Goal: Transaction & Acquisition: Download file/media

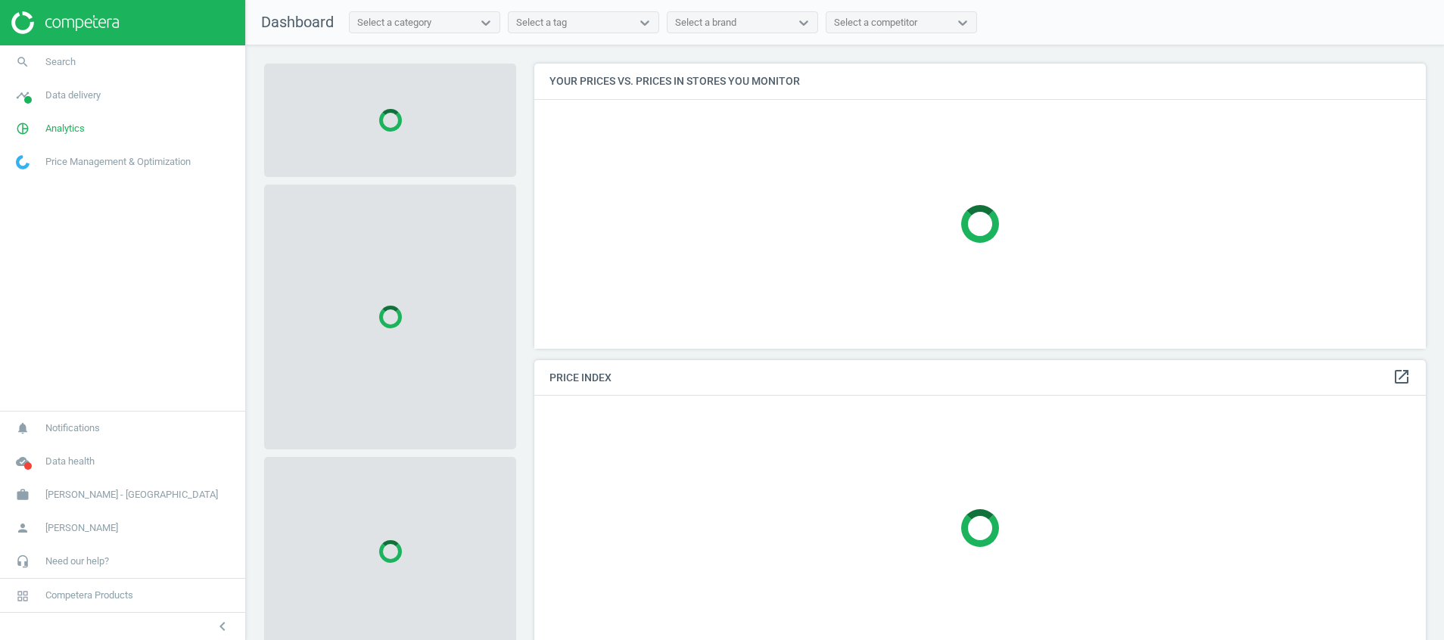
scroll to position [320, 910]
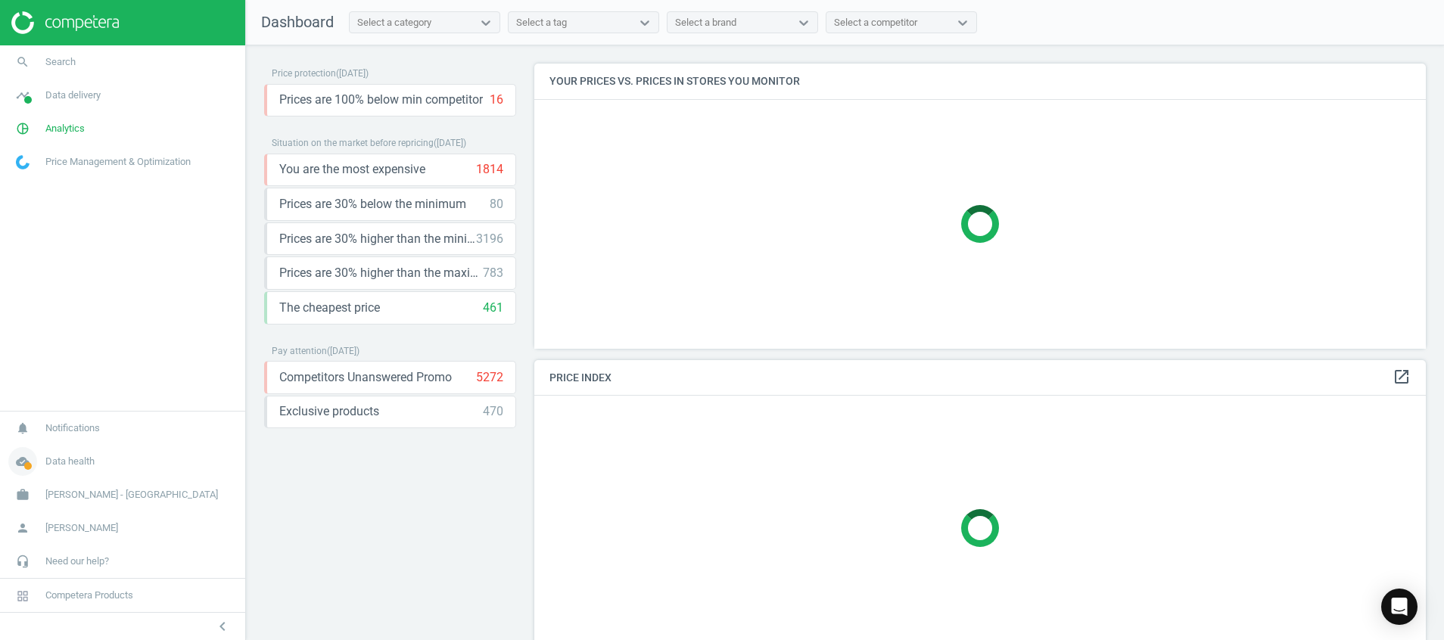
click at [36, 468] on span "cloud_done" at bounding box center [22, 461] width 45 height 33
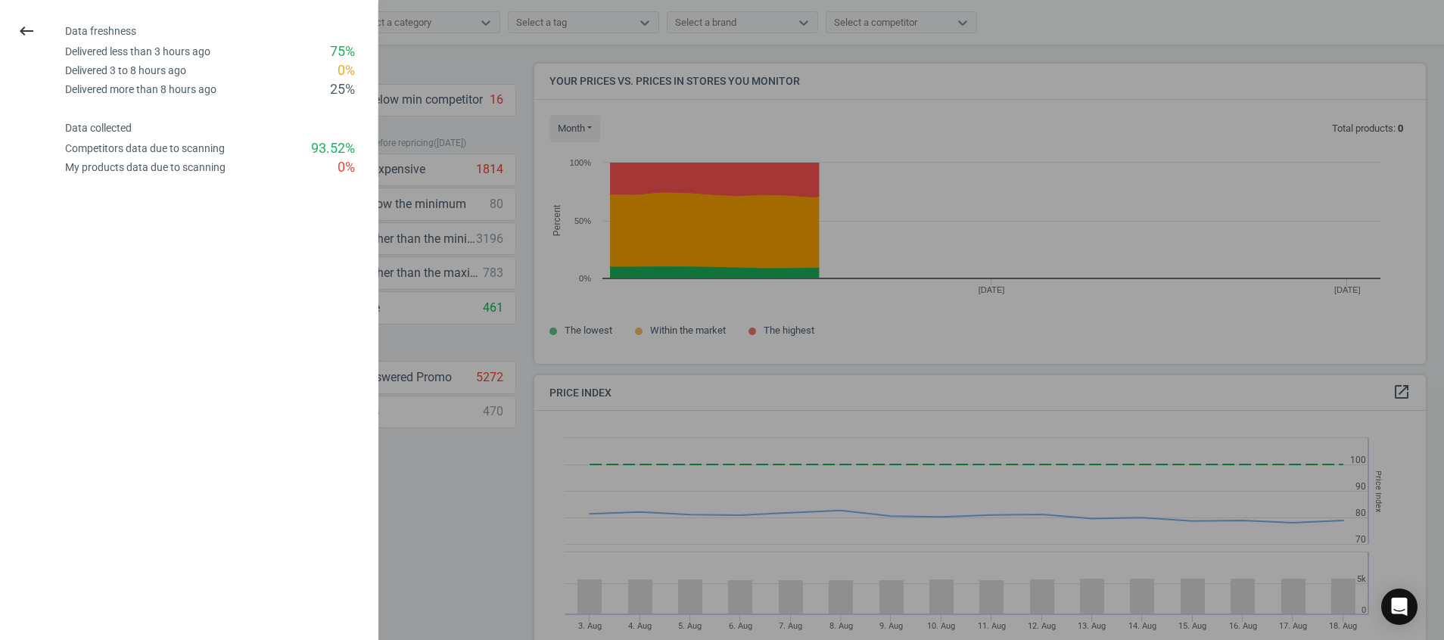
scroll to position [384, 910]
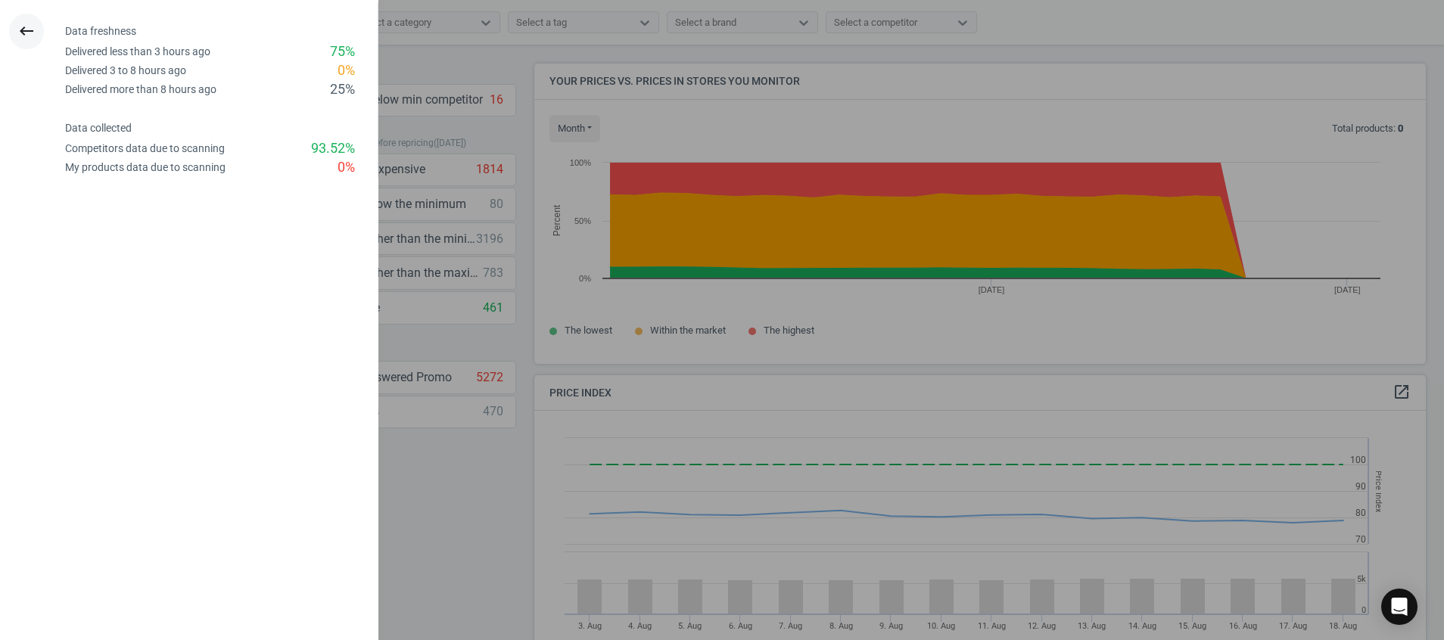
click at [33, 35] on icon "keyboard_backspace" at bounding box center [26, 31] width 18 height 18
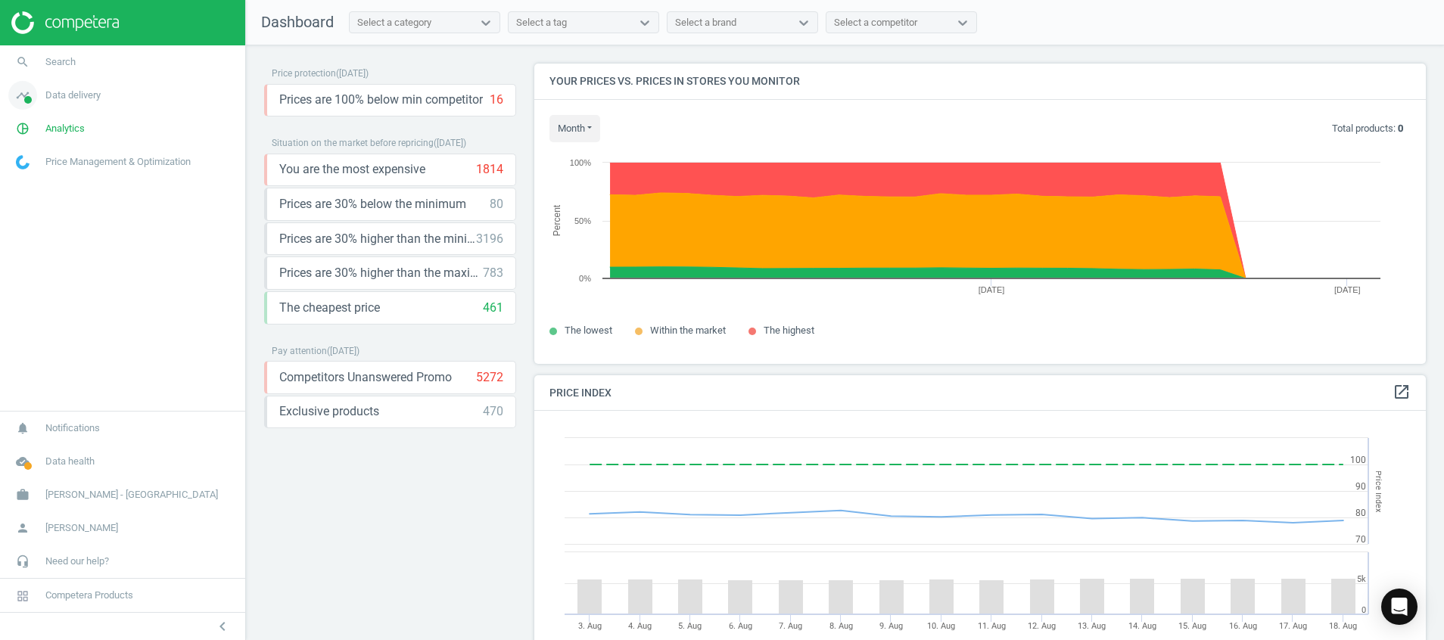
click at [30, 101] on span at bounding box center [28, 100] width 8 height 8
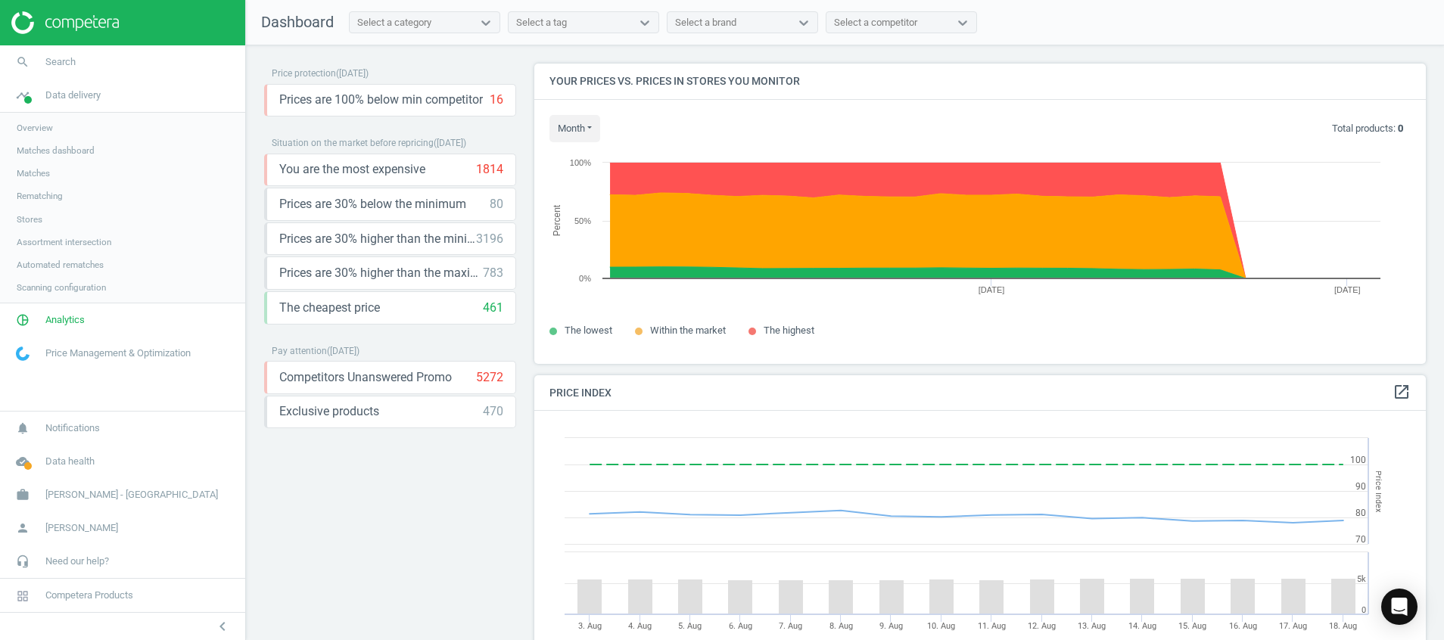
click at [28, 218] on span "Stores" at bounding box center [30, 219] width 26 height 12
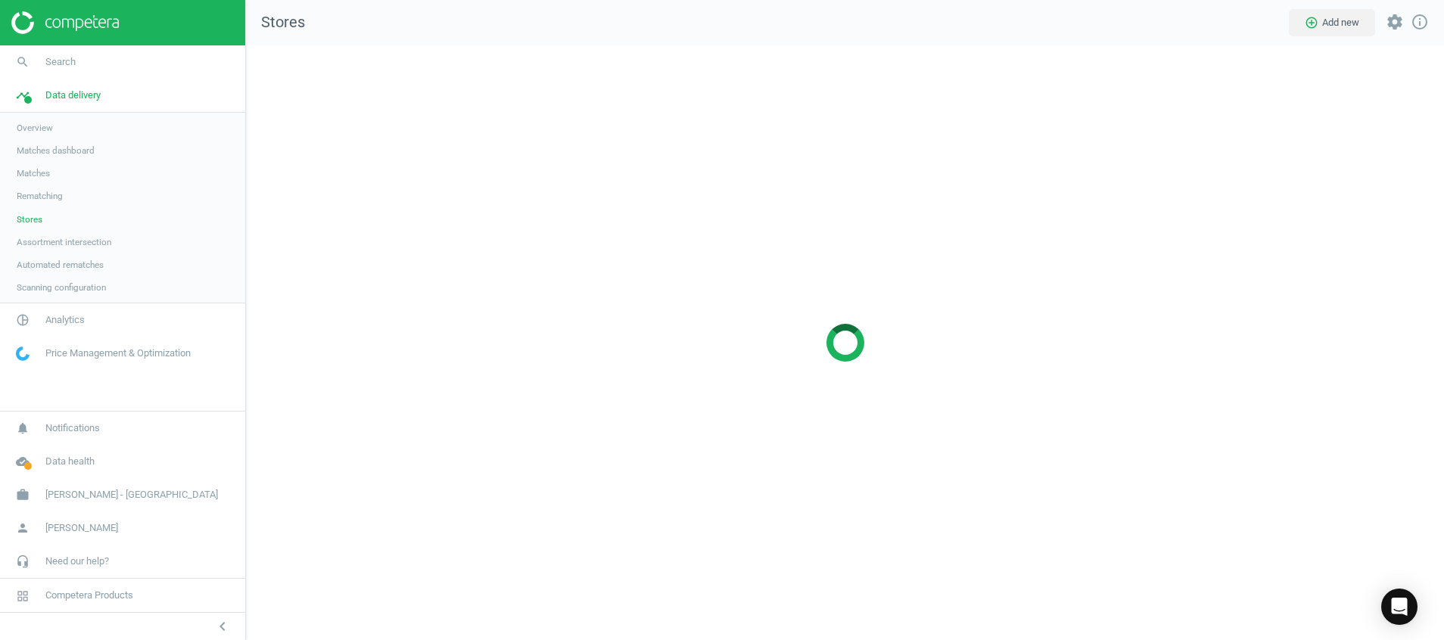
scroll to position [630, 1234]
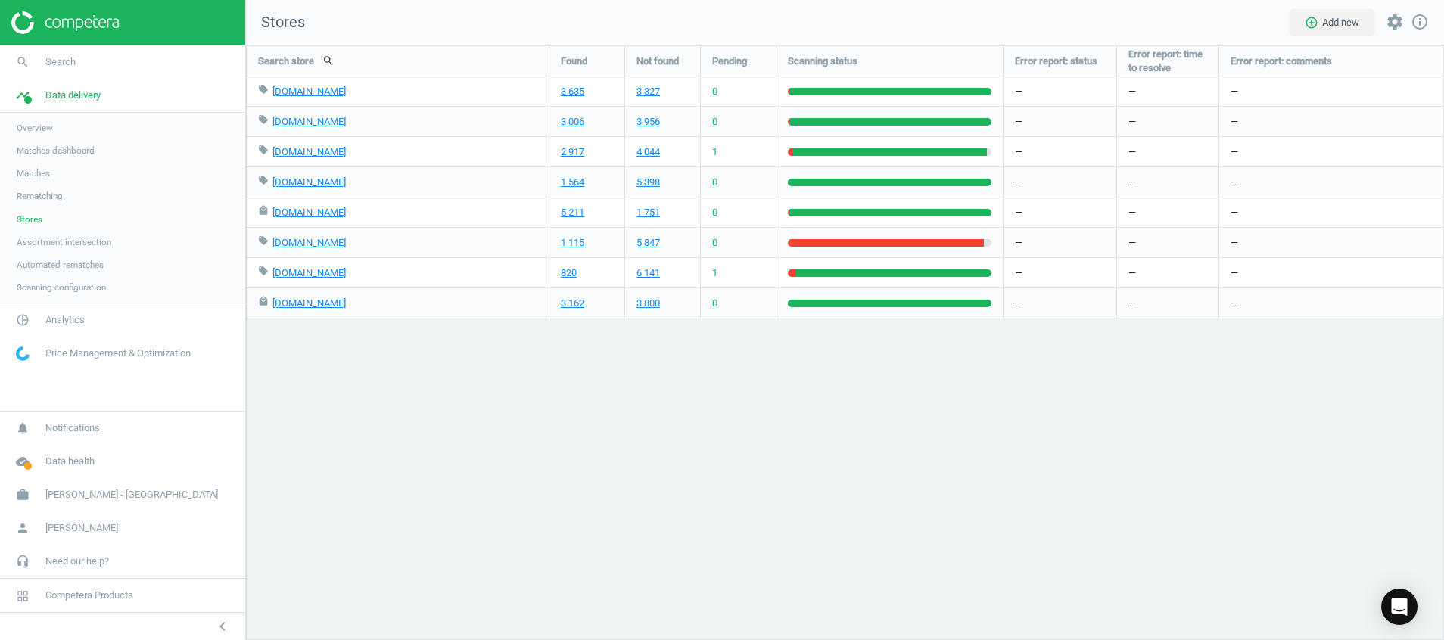
click at [783, 375] on div "Search store search Found Not found Pending Scanning status Error report: statu…" at bounding box center [845, 342] width 1198 height 595
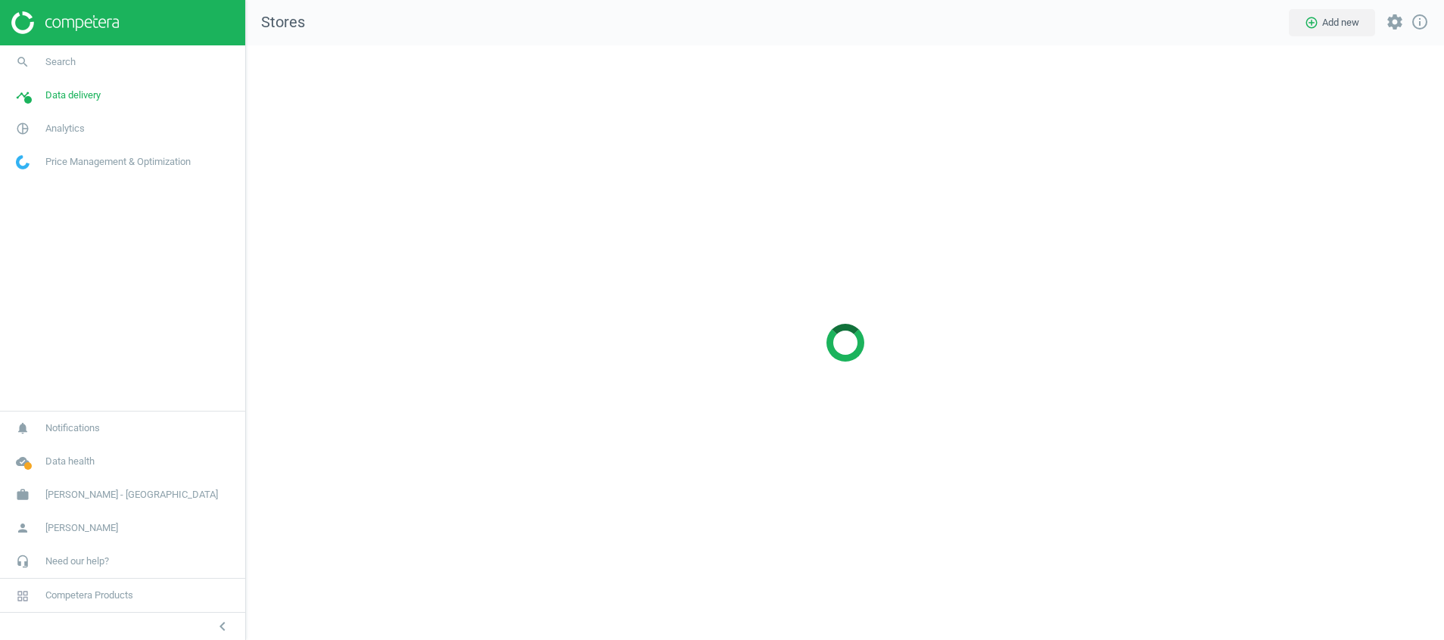
scroll to position [630, 1234]
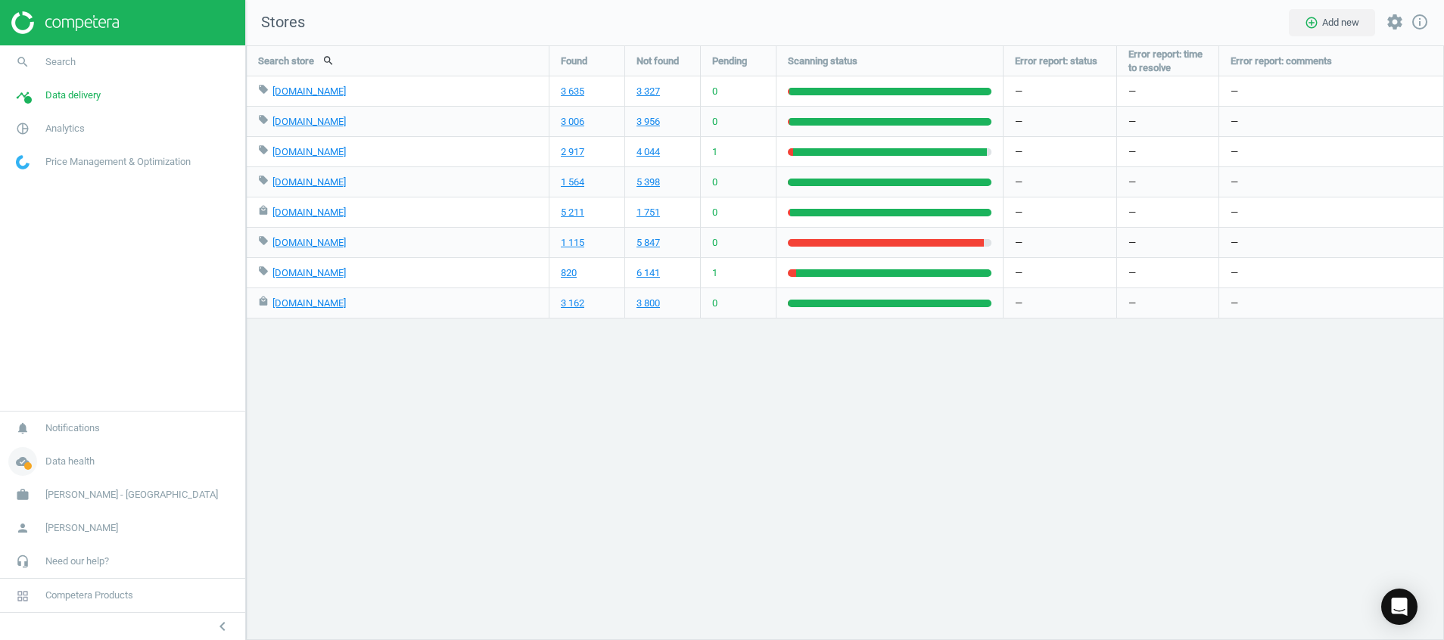
click at [33, 456] on icon "cloud_done" at bounding box center [22, 461] width 29 height 29
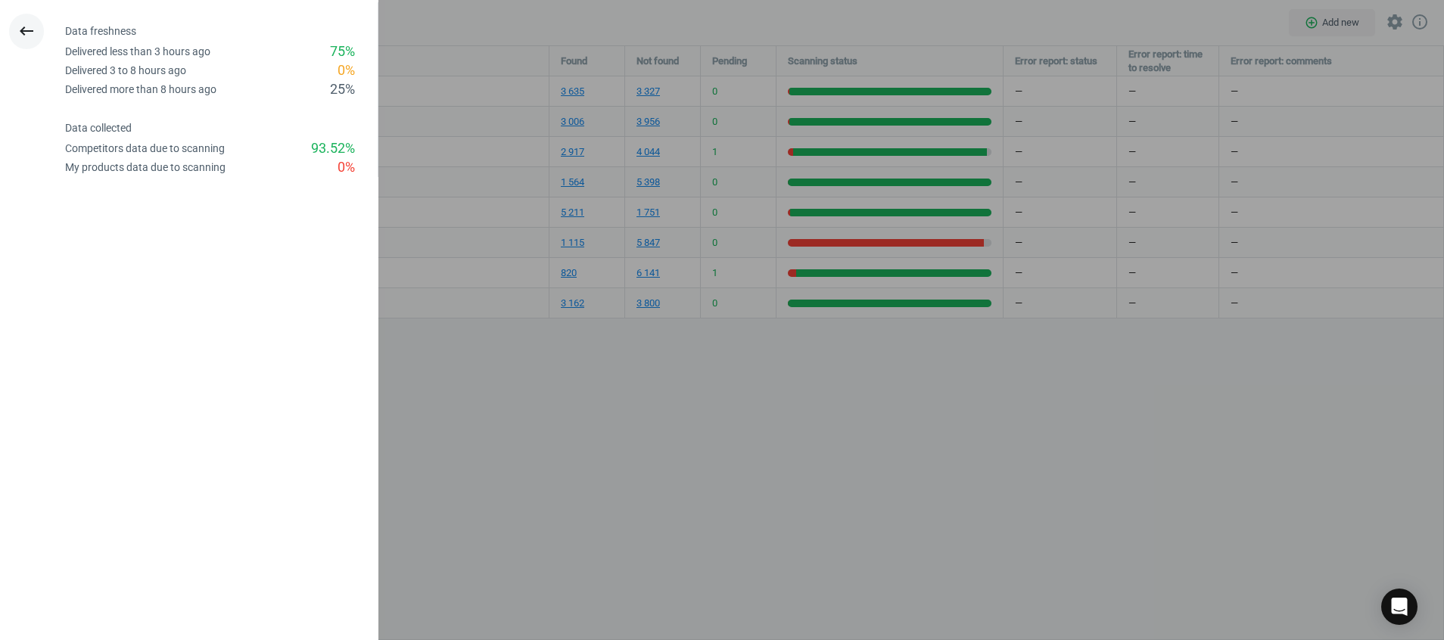
click at [26, 26] on icon "keyboard_backspace" at bounding box center [26, 31] width 18 height 18
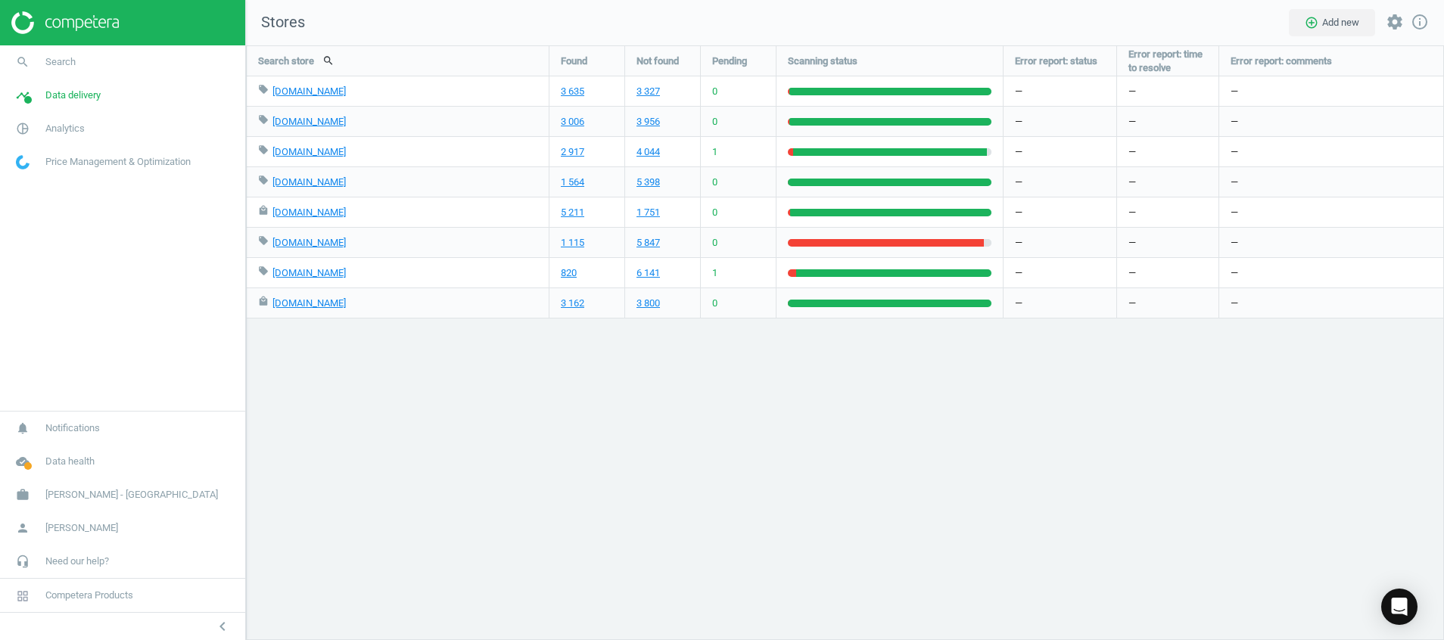
click at [689, 491] on div "Search store search Found Not found Pending Scanning status Error report: statu…" at bounding box center [845, 342] width 1198 height 595
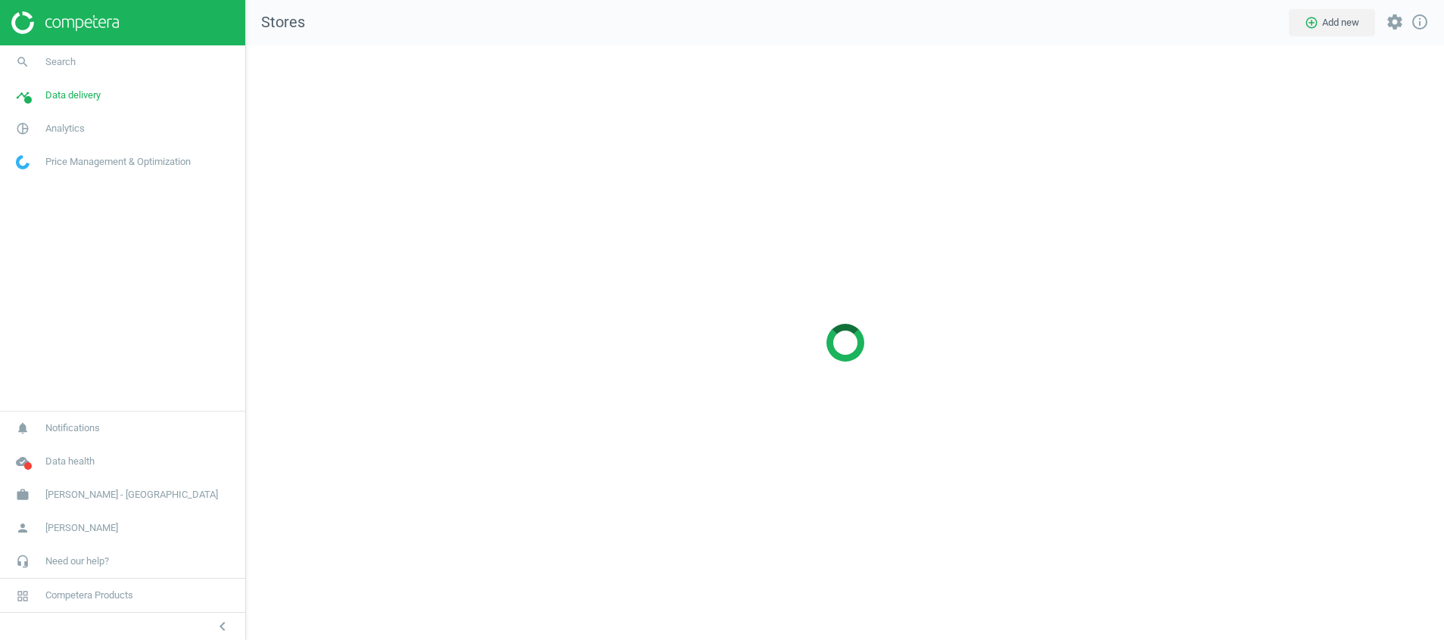
scroll to position [630, 1234]
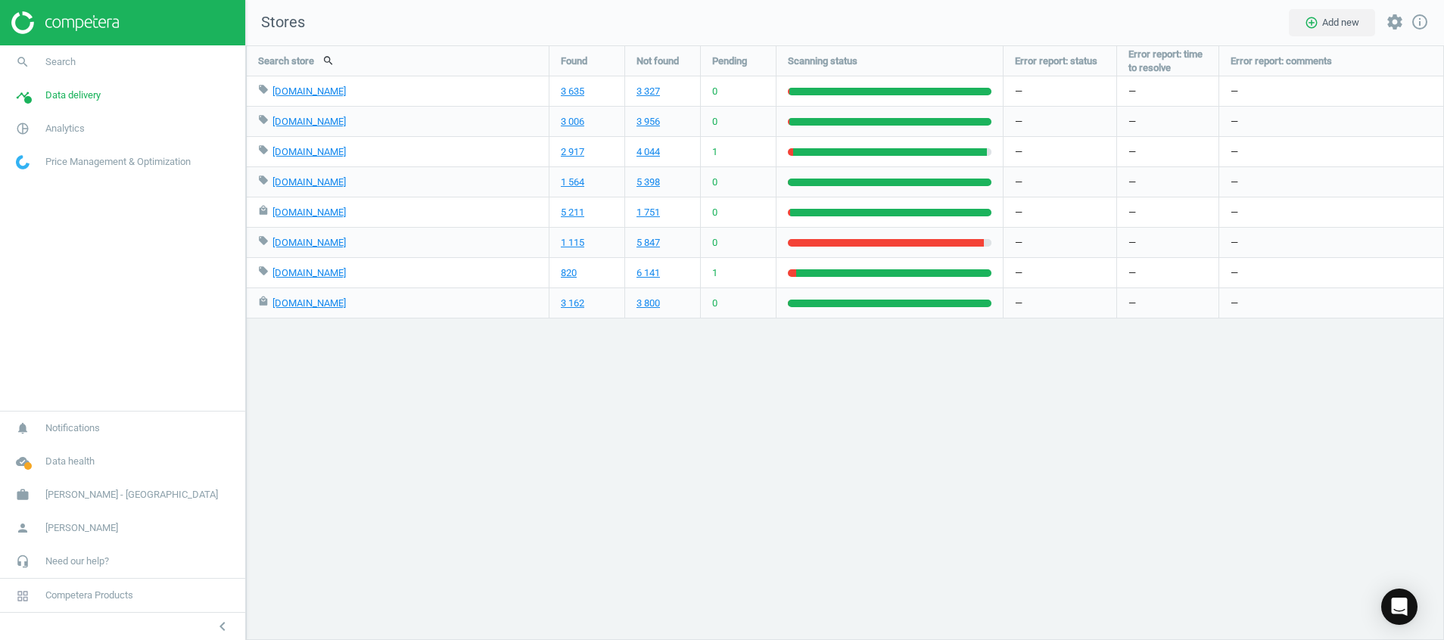
click at [411, 441] on div "Search store search Found Not found Pending Scanning status Error report: statu…" at bounding box center [845, 342] width 1198 height 595
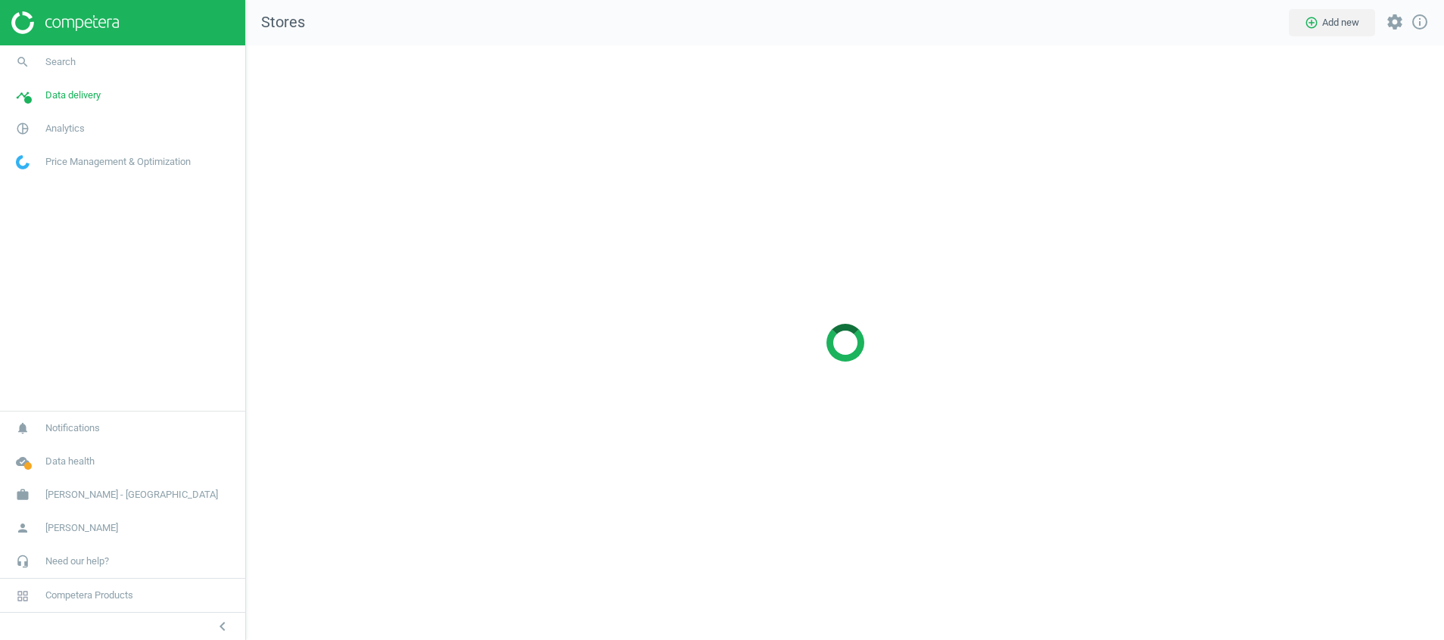
scroll to position [630, 1234]
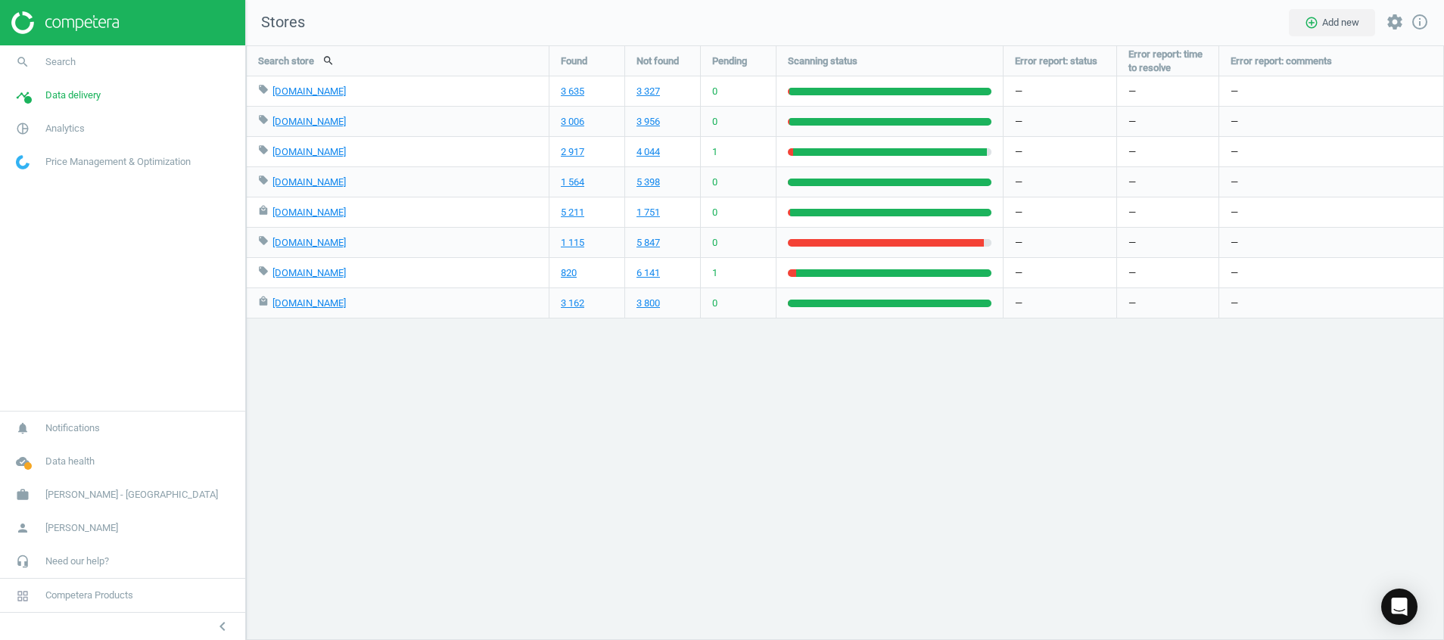
click at [78, 26] on img at bounding box center [64, 22] width 107 height 23
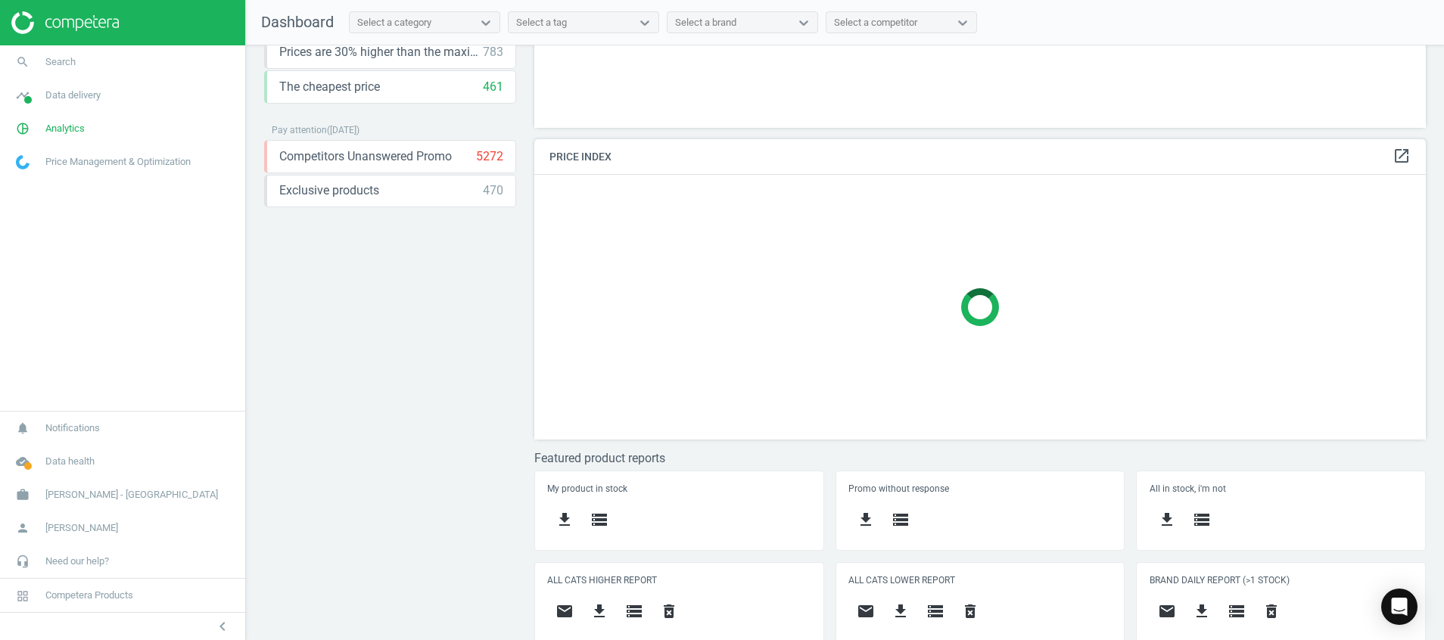
scroll to position [226, 0]
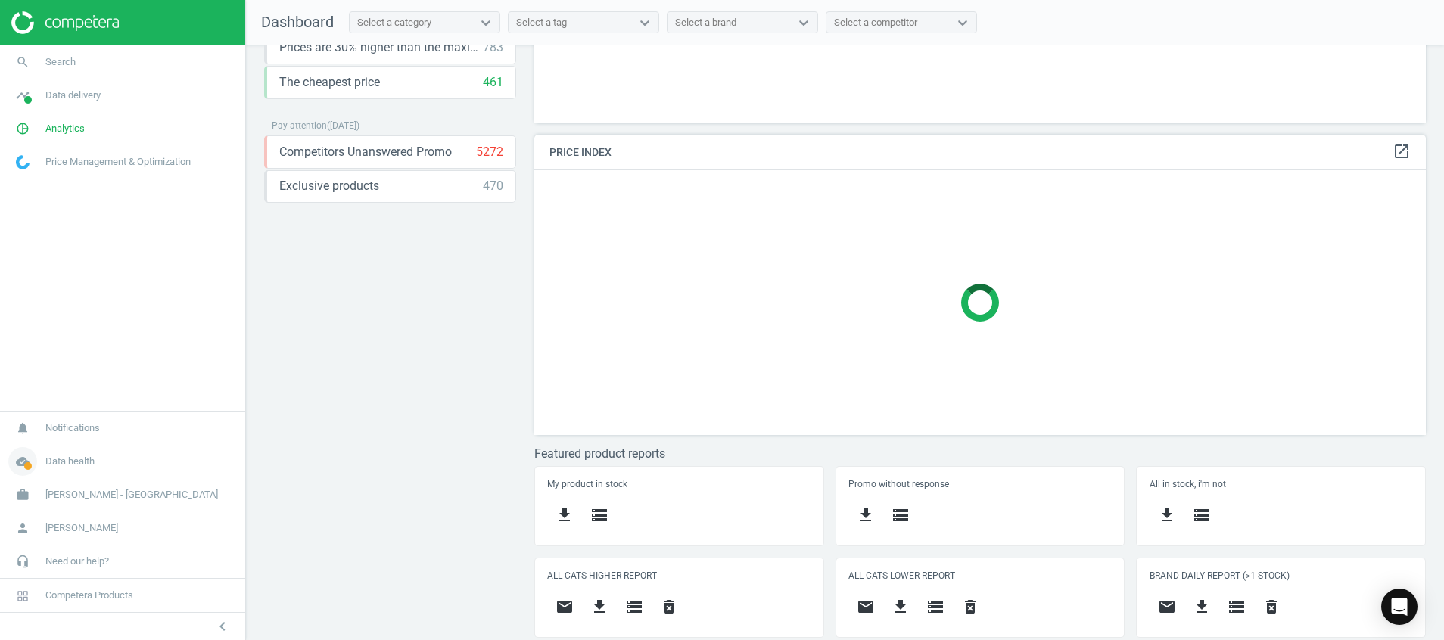
click at [24, 467] on span at bounding box center [28, 466] width 8 height 8
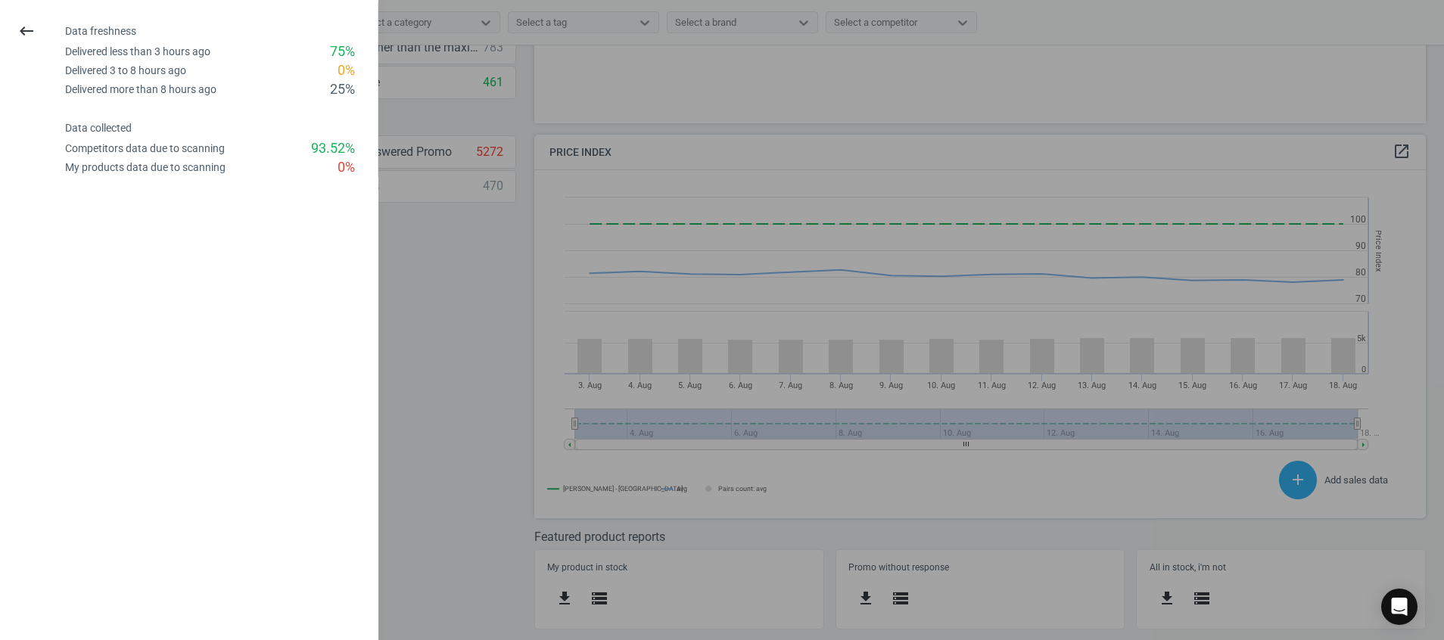
scroll to position [335, 910]
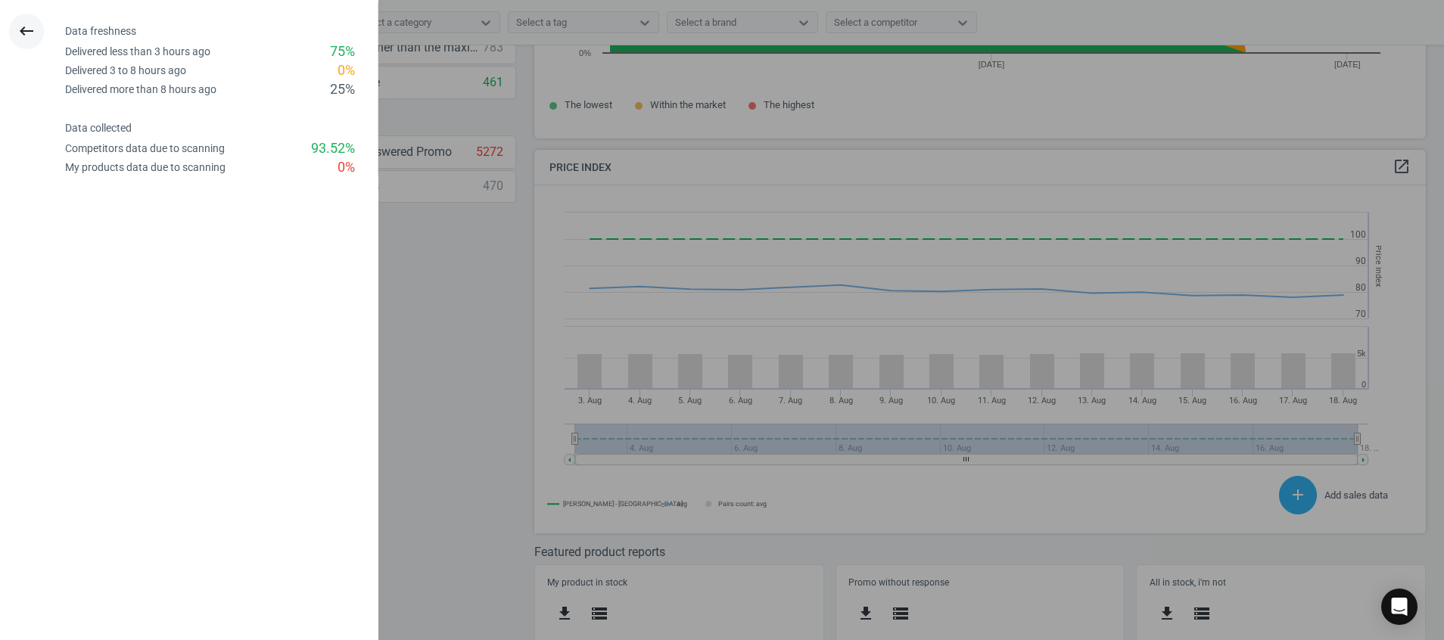
click at [19, 27] on icon "keyboard_backspace" at bounding box center [26, 31] width 18 height 18
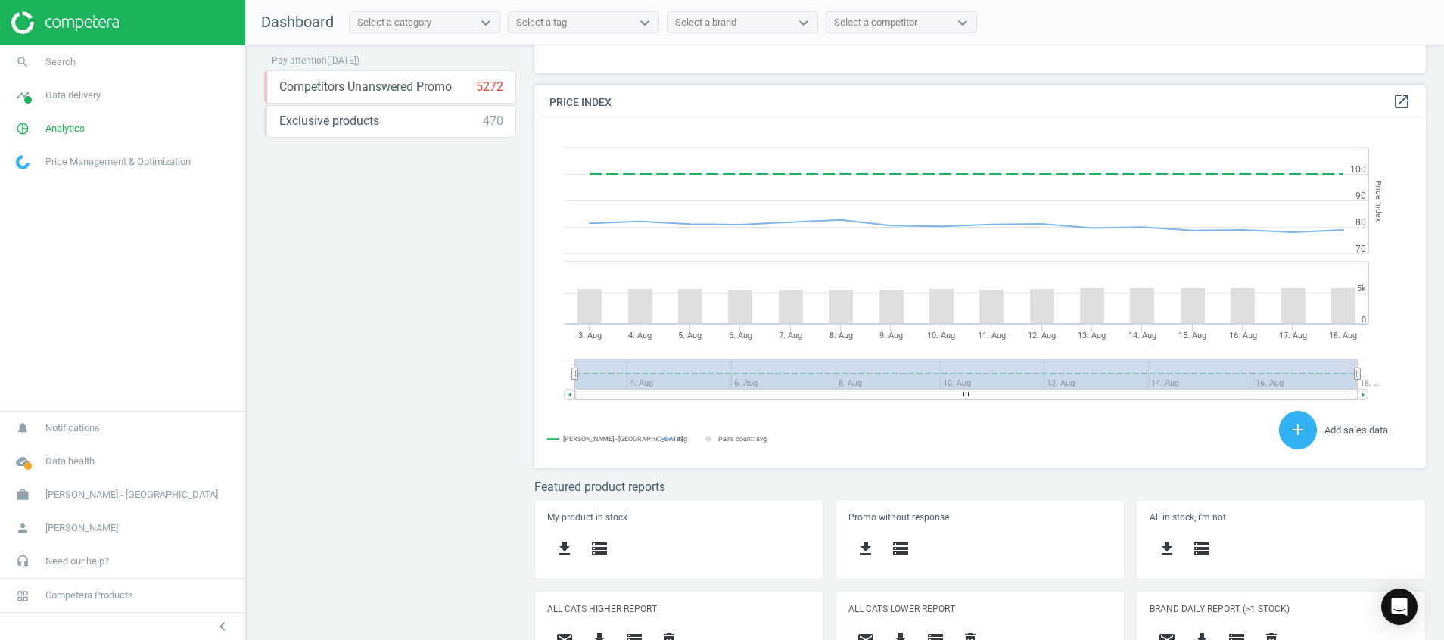
scroll to position [324, 0]
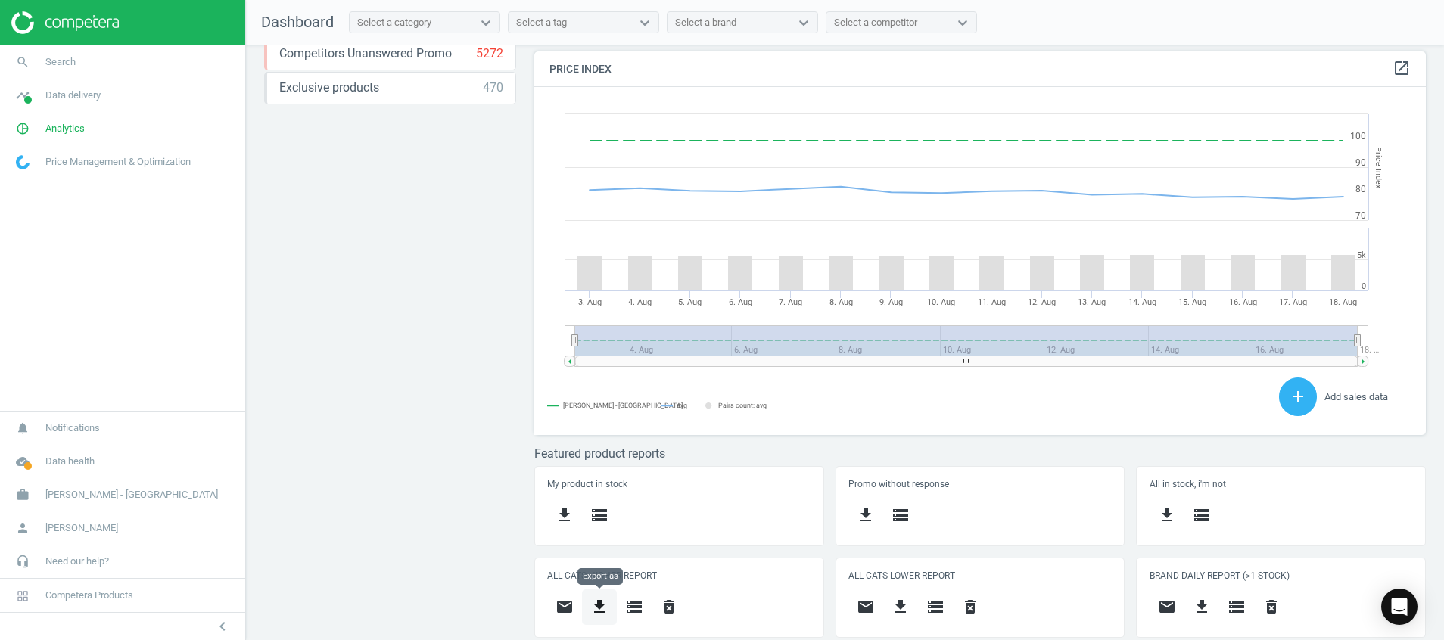
click at [602, 608] on icon "get_app" at bounding box center [599, 607] width 18 height 18
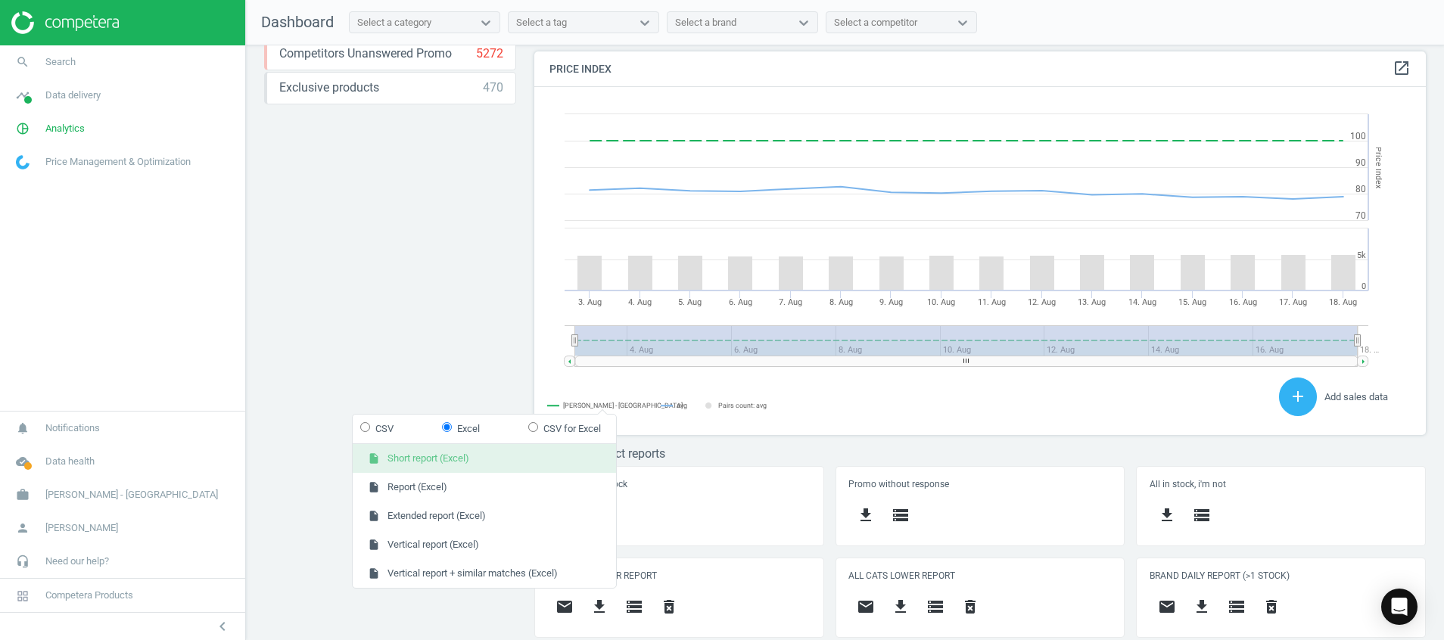
click at [473, 456] on button "insert_drive_file Short report (Excel)" at bounding box center [484, 458] width 263 height 29
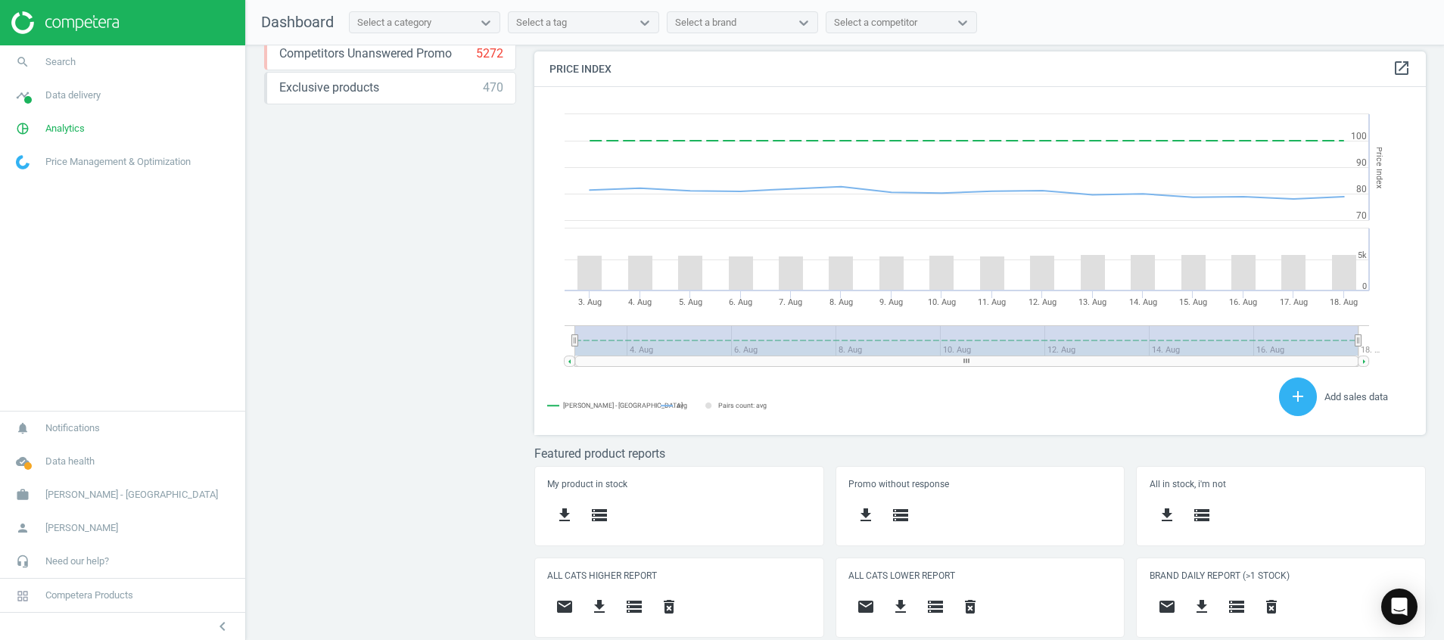
scroll to position [384, 910]
click at [892, 602] on icon "get_app" at bounding box center [901, 607] width 18 height 18
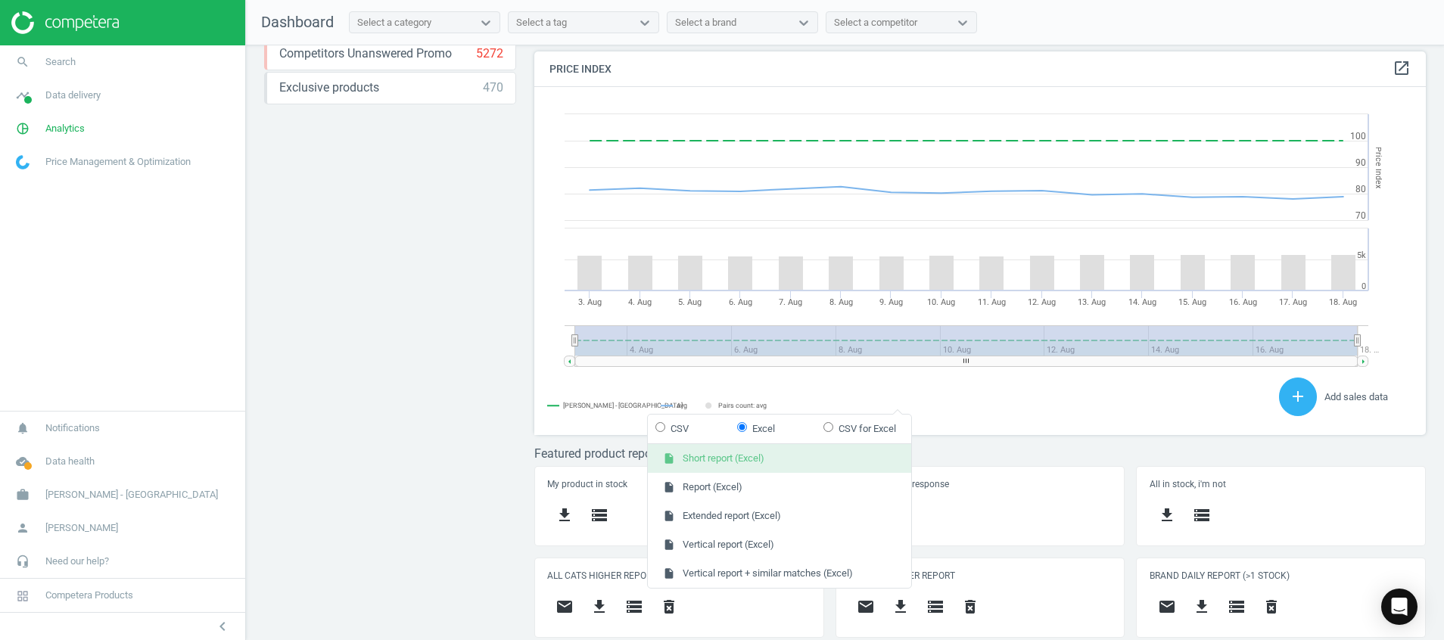
click at [811, 459] on button "insert_drive_file Short report (Excel)" at bounding box center [779, 458] width 263 height 29
